Goal: Task Accomplishment & Management: Manage account settings

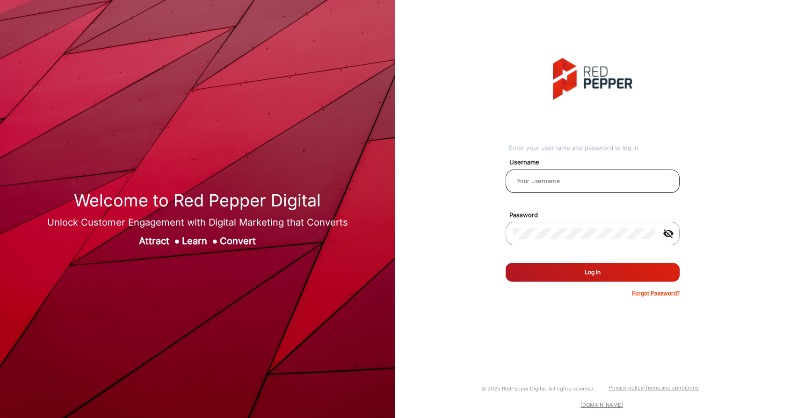
click at [562, 178] on input "email" at bounding box center [592, 181] width 159 height 11
type input "Hamish"
click at [593, 280] on button "Log In" at bounding box center [592, 272] width 174 height 19
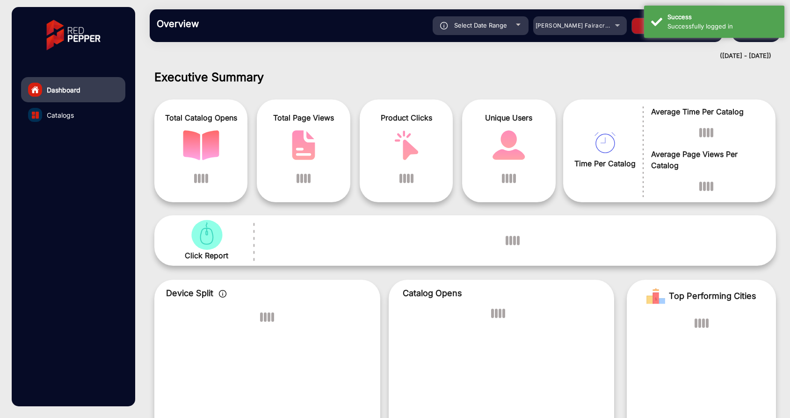
scroll to position [7, 0]
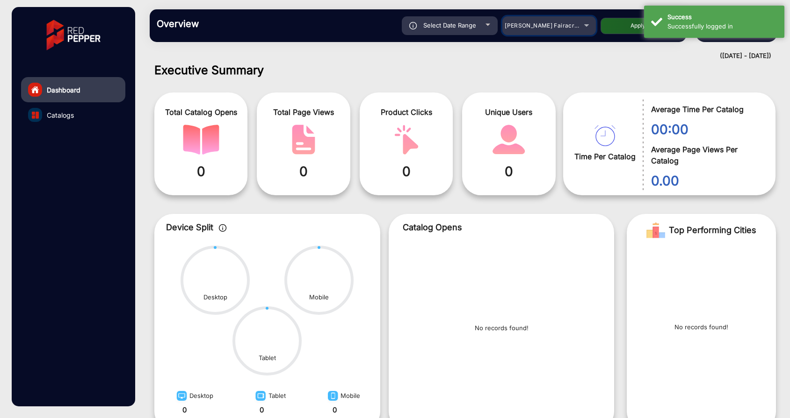
click at [526, 27] on span "[PERSON_NAME] Fairacre Farms" at bounding box center [550, 25] width 93 height 7
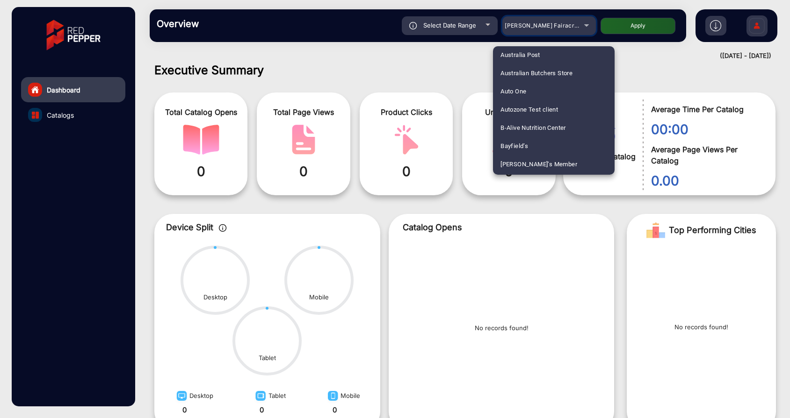
scroll to position [212, 0]
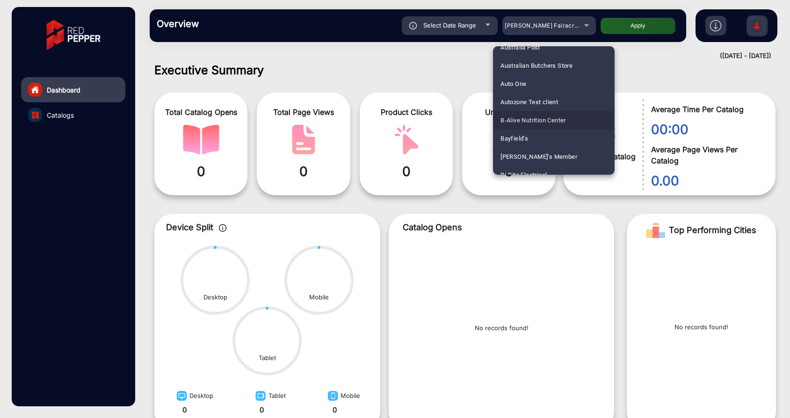
click at [514, 118] on span "B-Alive Nutrition Center" at bounding box center [532, 120] width 65 height 18
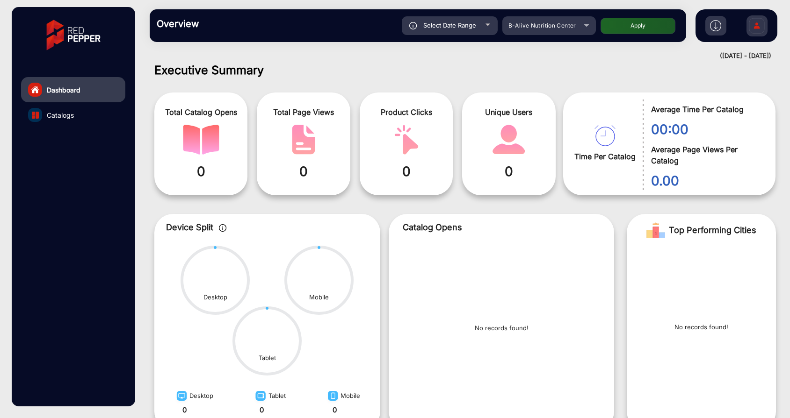
click at [644, 30] on button "Apply" at bounding box center [637, 26] width 75 height 16
type input "[DATE]"
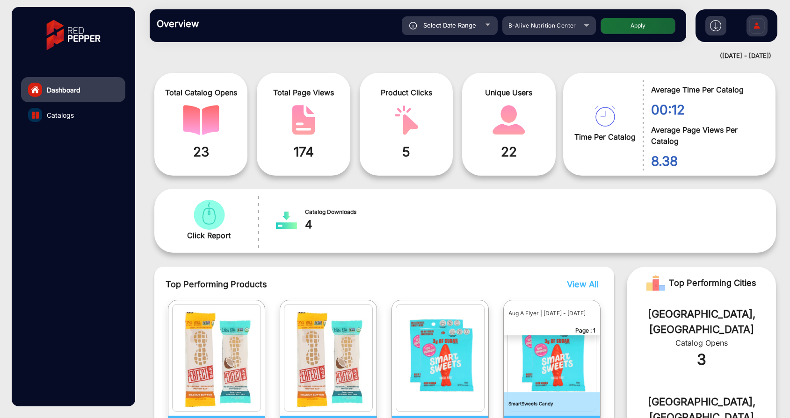
scroll to position [0, 0]
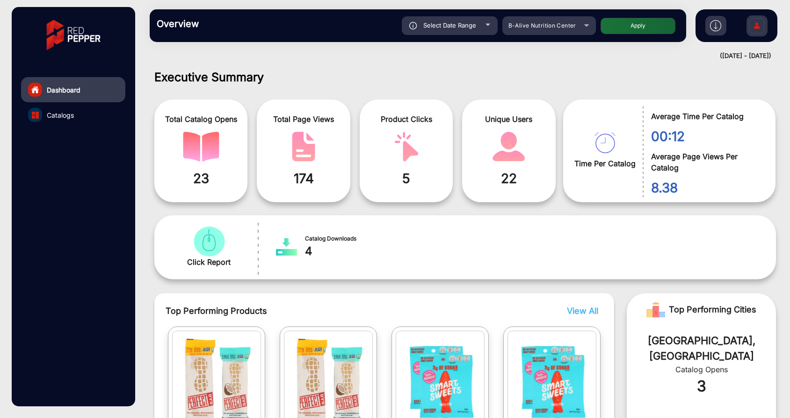
click at [470, 20] on div "Select Date Range" at bounding box center [450, 25] width 96 height 19
type input "[DATE]"
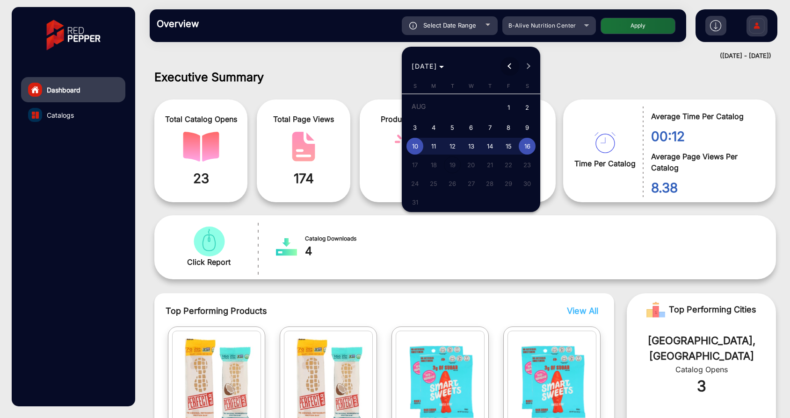
click at [510, 66] on button "Previous month" at bounding box center [509, 66] width 19 height 19
click at [452, 184] on span "22" at bounding box center [452, 181] width 17 height 17
type input "[DATE]"
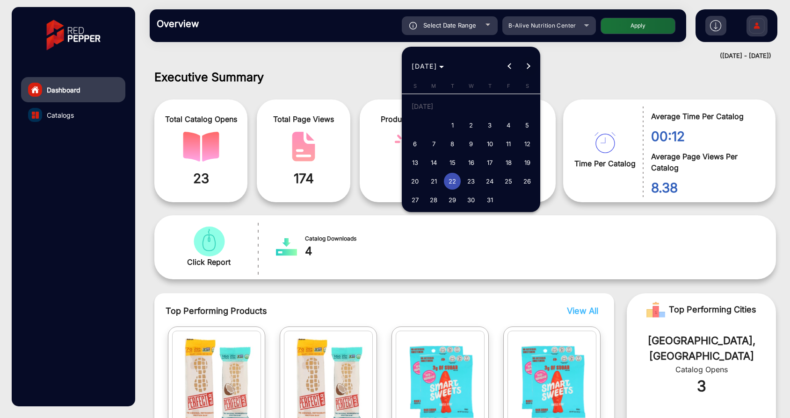
click at [526, 65] on button "Next month" at bounding box center [528, 66] width 19 height 19
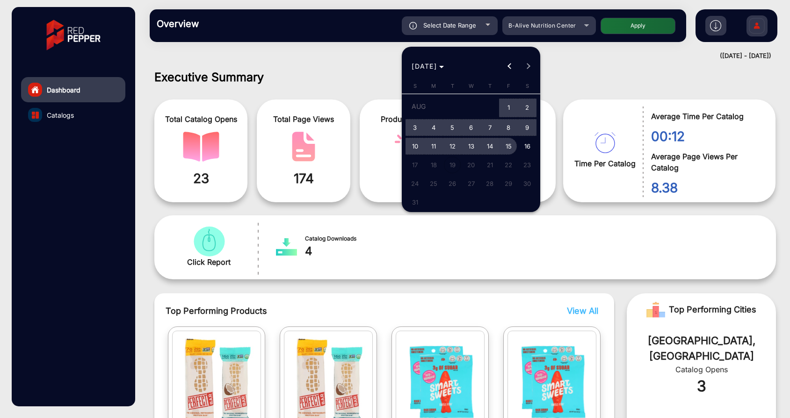
click at [509, 143] on span "15" at bounding box center [508, 146] width 17 height 17
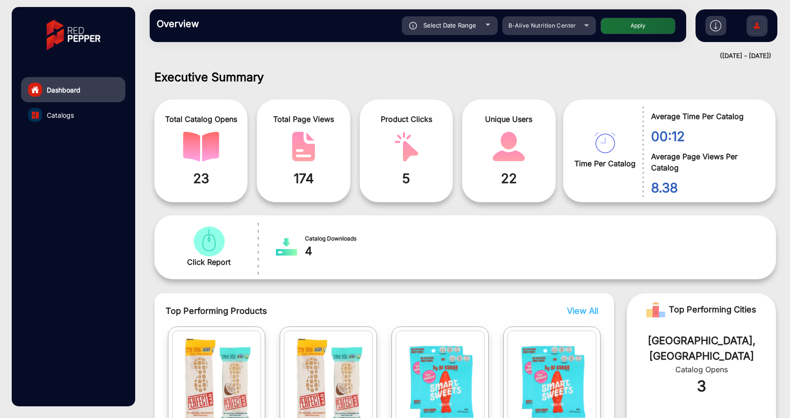
type input "[DATE]"
click at [642, 27] on button "Apply" at bounding box center [637, 26] width 75 height 16
type input "[DATE]"
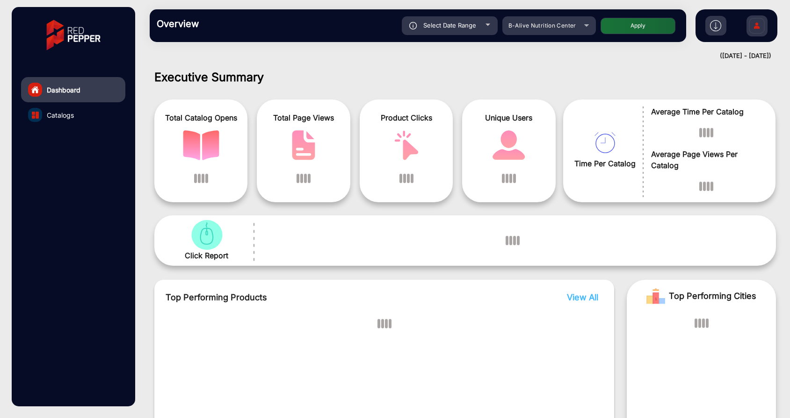
scroll to position [7, 0]
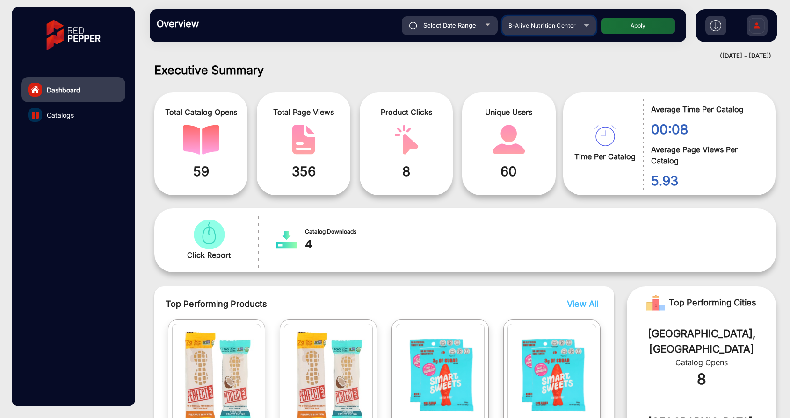
click at [541, 26] on span "B-Alive Nutrition Center" at bounding box center [542, 25] width 68 height 7
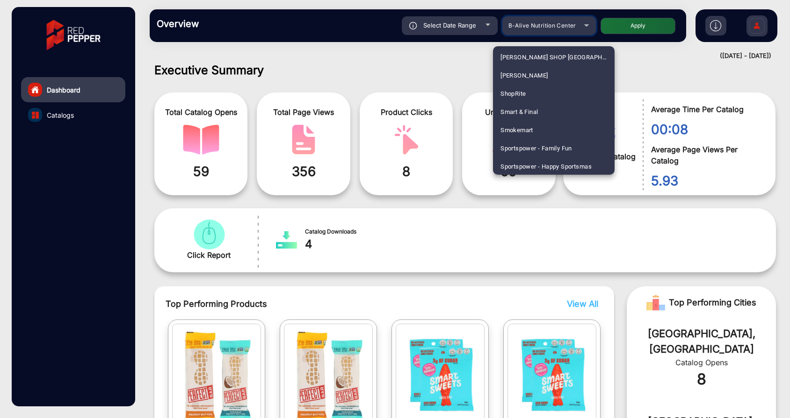
scroll to position [2344, 0]
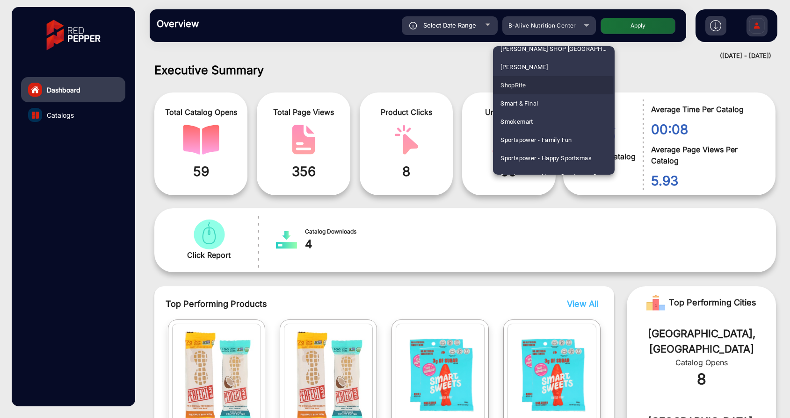
click at [508, 88] on span "ShopRite" at bounding box center [512, 85] width 25 height 18
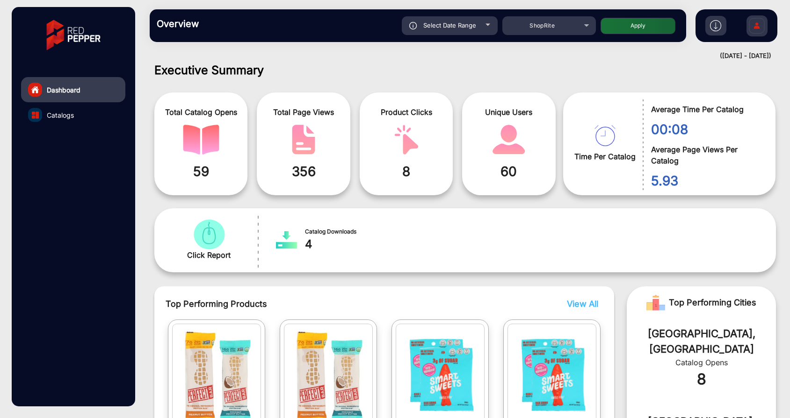
click at [640, 33] on button "Apply" at bounding box center [637, 26] width 75 height 16
type input "[DATE]"
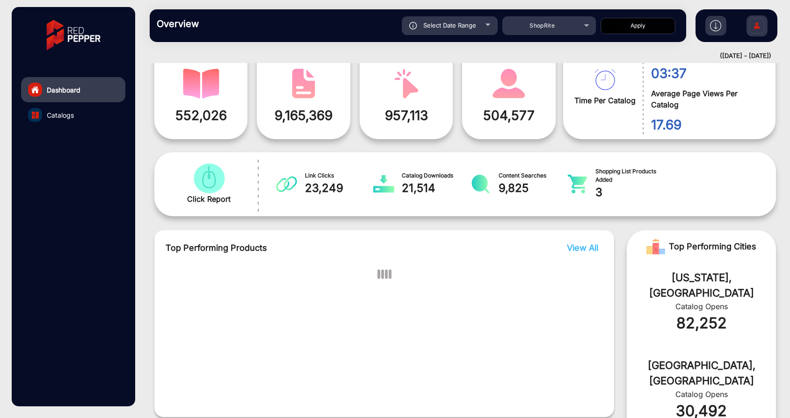
scroll to position [67, 0]
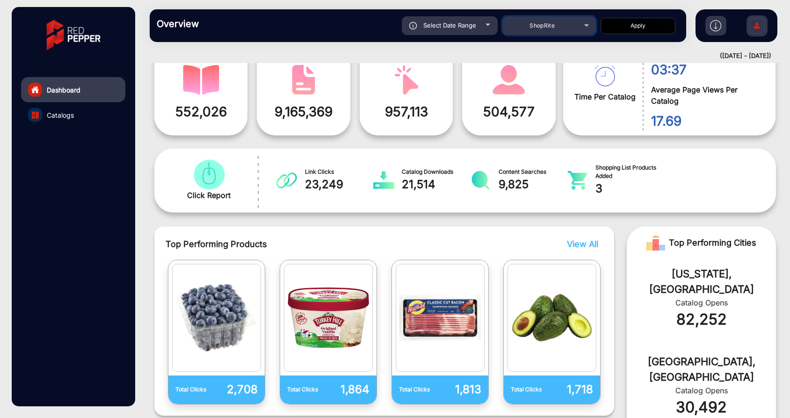
click at [539, 30] on div "ShopRite" at bounding box center [541, 25] width 75 height 11
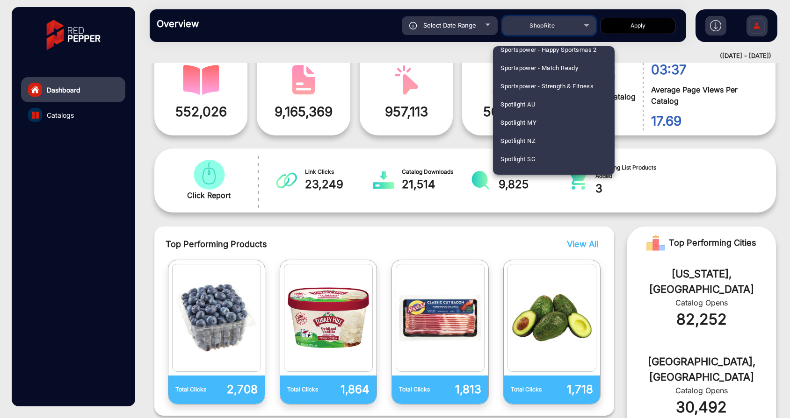
scroll to position [2472, 0]
click at [525, 106] on span "Spotlight AU" at bounding box center [517, 103] width 35 height 18
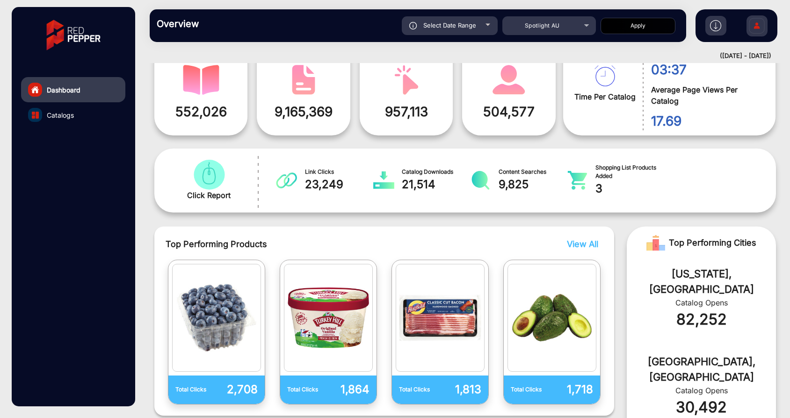
click at [650, 29] on button "Apply" at bounding box center [637, 26] width 75 height 16
type input "[DATE]"
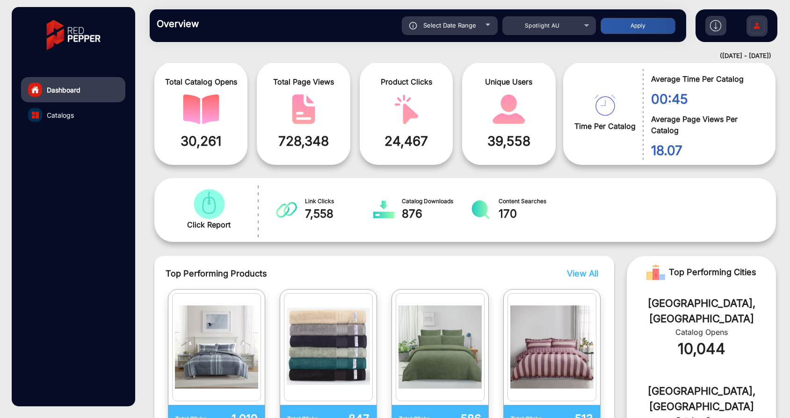
scroll to position [33, 0]
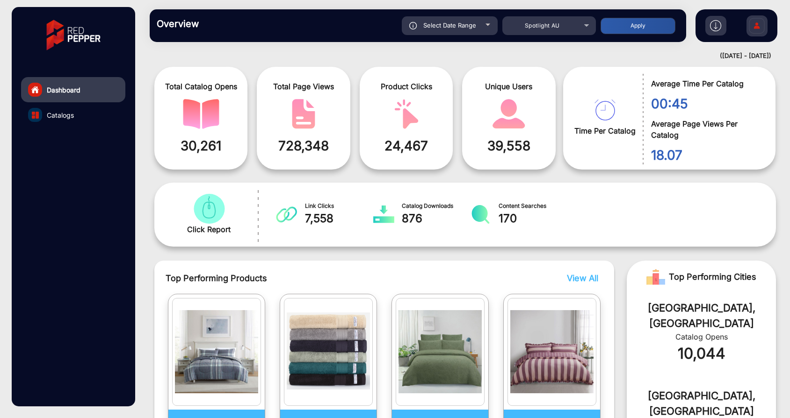
click at [585, 278] on span "View All" at bounding box center [582, 278] width 31 height 10
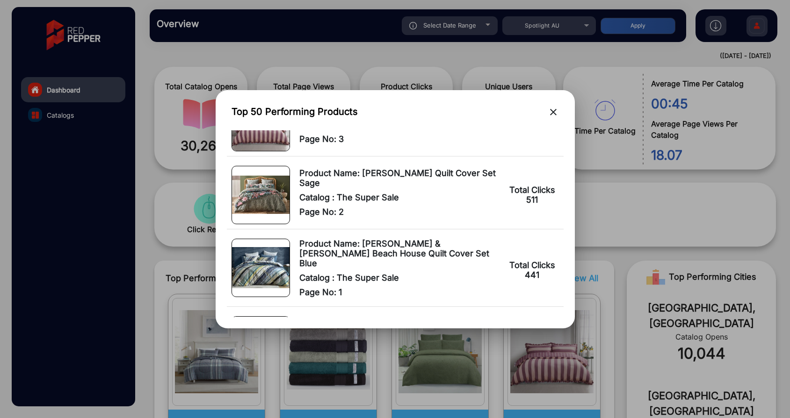
scroll to position [0, 0]
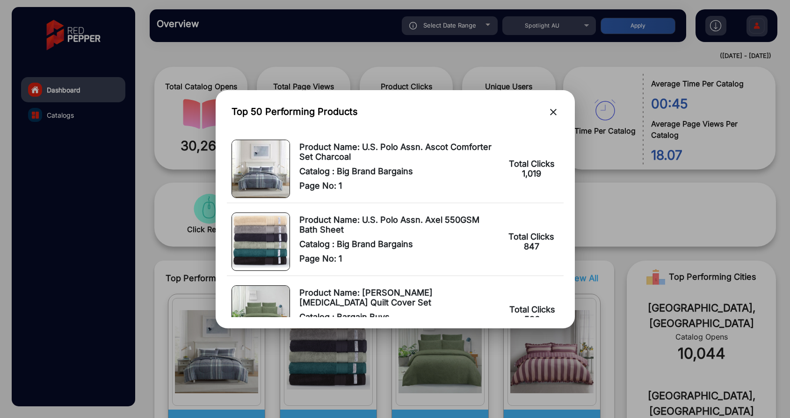
click at [554, 110] on mat-icon "close" at bounding box center [552, 112] width 11 height 11
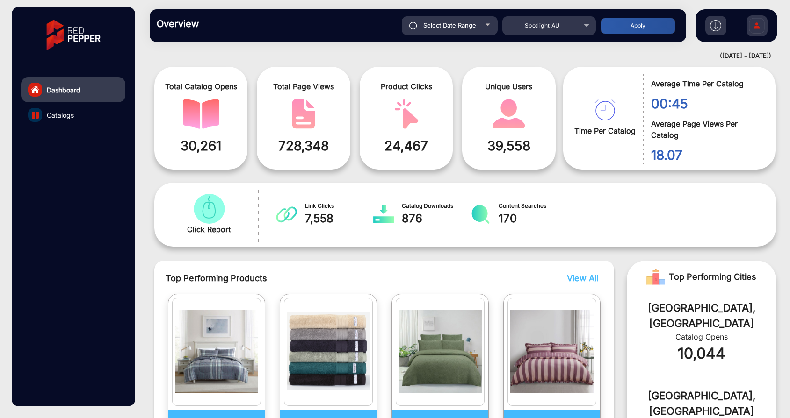
click at [438, 25] on span "Select Date Range" at bounding box center [449, 25] width 53 height 7
type input "[DATE]"
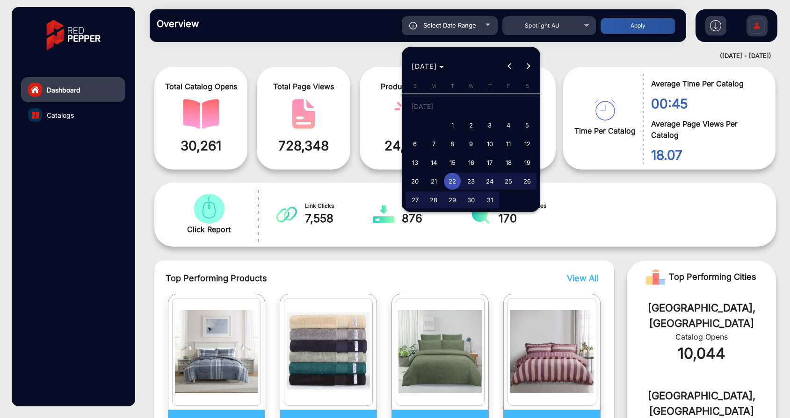
click at [376, 50] on div at bounding box center [395, 209] width 790 height 418
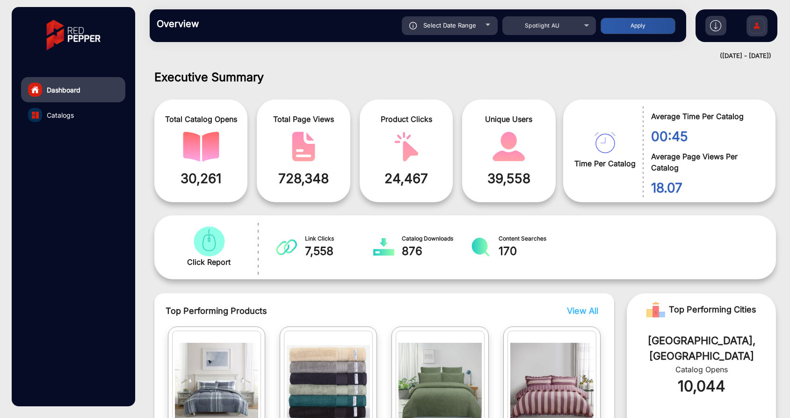
click at [463, 28] on span "Select Date Range" at bounding box center [449, 25] width 53 height 7
type input "[DATE]"
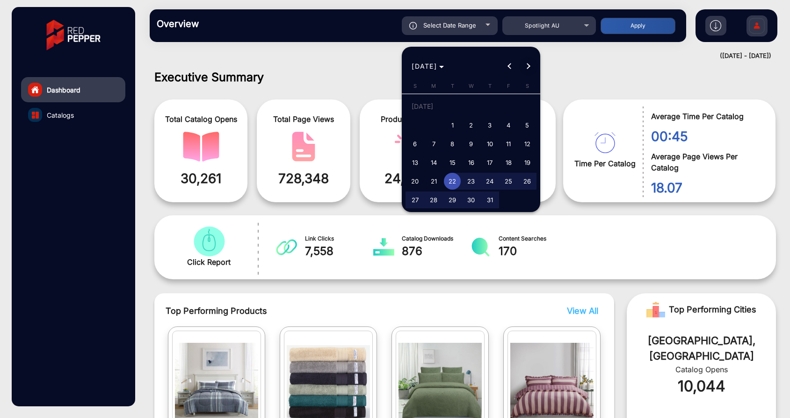
click at [530, 69] on span "Next month" at bounding box center [528, 66] width 19 height 19
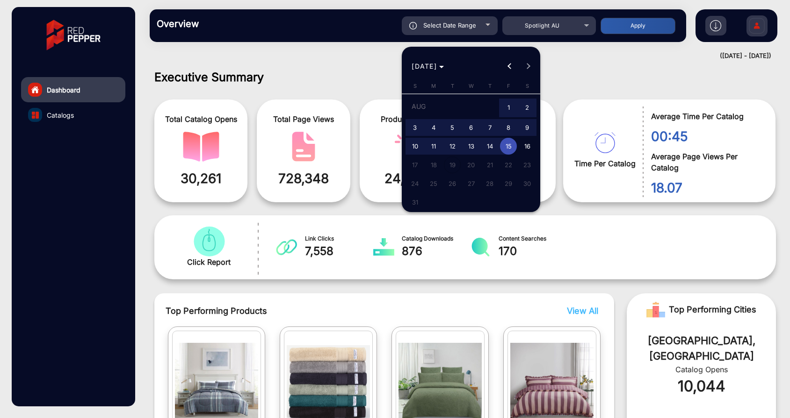
click at [414, 128] on span "3" at bounding box center [414, 127] width 17 height 17
type input "[DATE]"
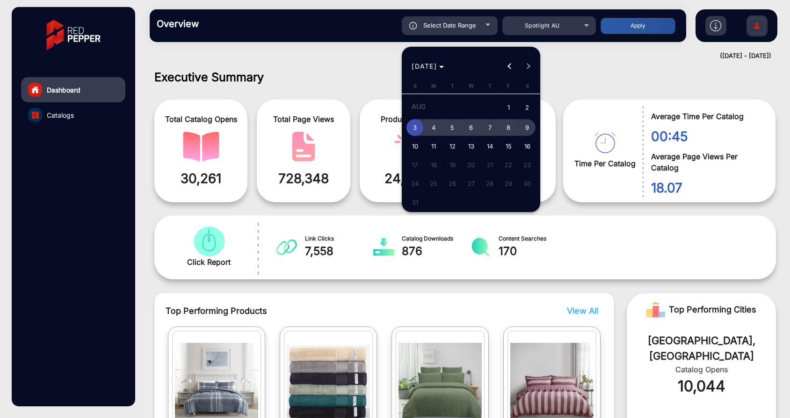
click at [527, 127] on span "9" at bounding box center [526, 127] width 17 height 17
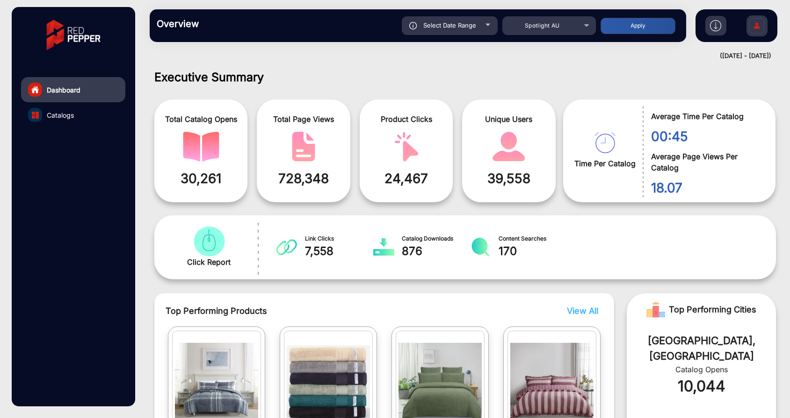
type input "[DATE]"
click at [641, 29] on button "Apply" at bounding box center [637, 26] width 75 height 16
type input "[DATE]"
